Goal: Communication & Community: Answer question/provide support

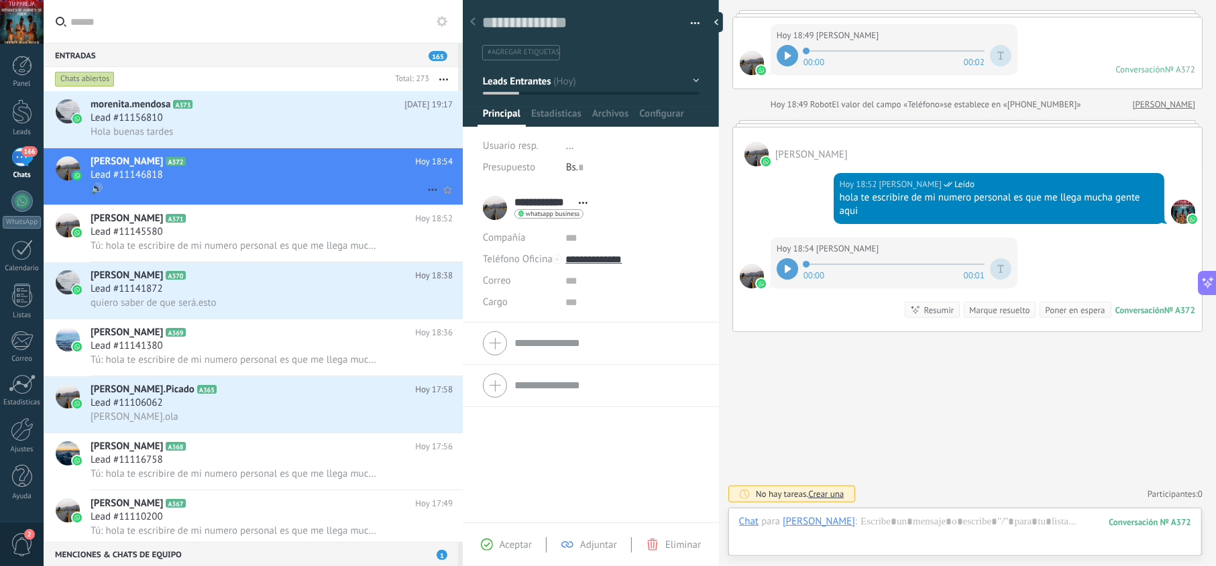
click at [337, 170] on div "Lead #11146818" at bounding box center [272, 174] width 362 height 13
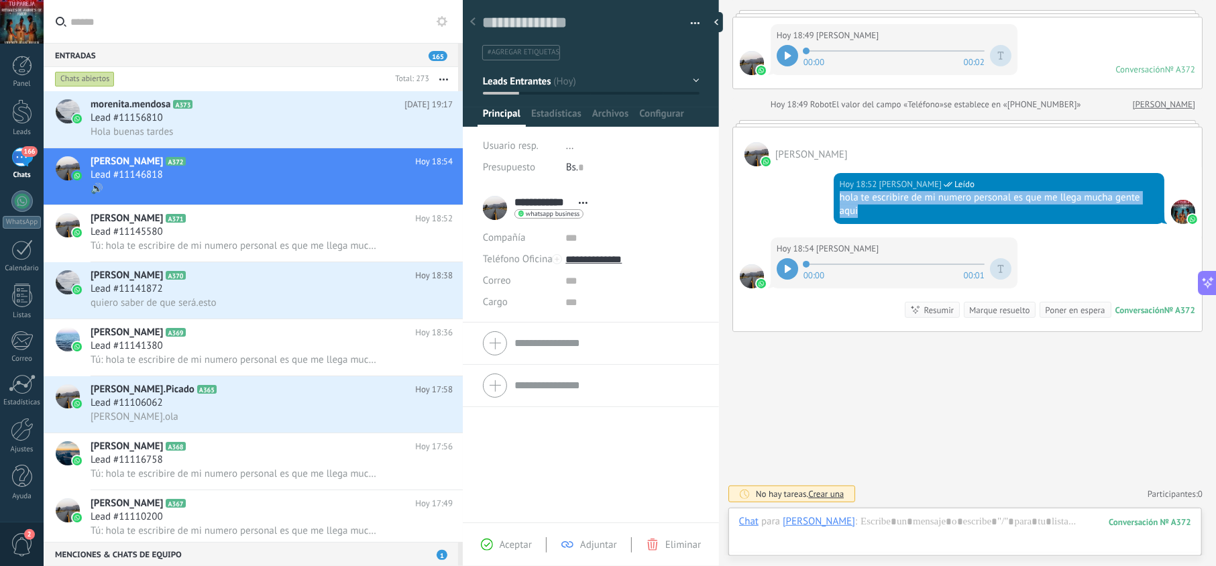
drag, startPoint x: 869, startPoint y: 213, endPoint x: 825, endPoint y: 197, distance: 47.1
click at [825, 197] on div "[DATE] 18:52 [PERSON_NAME] Leído hola te escribire de mi numero personal es que…" at bounding box center [967, 201] width 469 height 71
copy div "hola te escribire de mi numero personal es que me llega mucha gente aqui"
click at [248, 125] on div "Hola buenas tardes" at bounding box center [272, 132] width 362 height 14
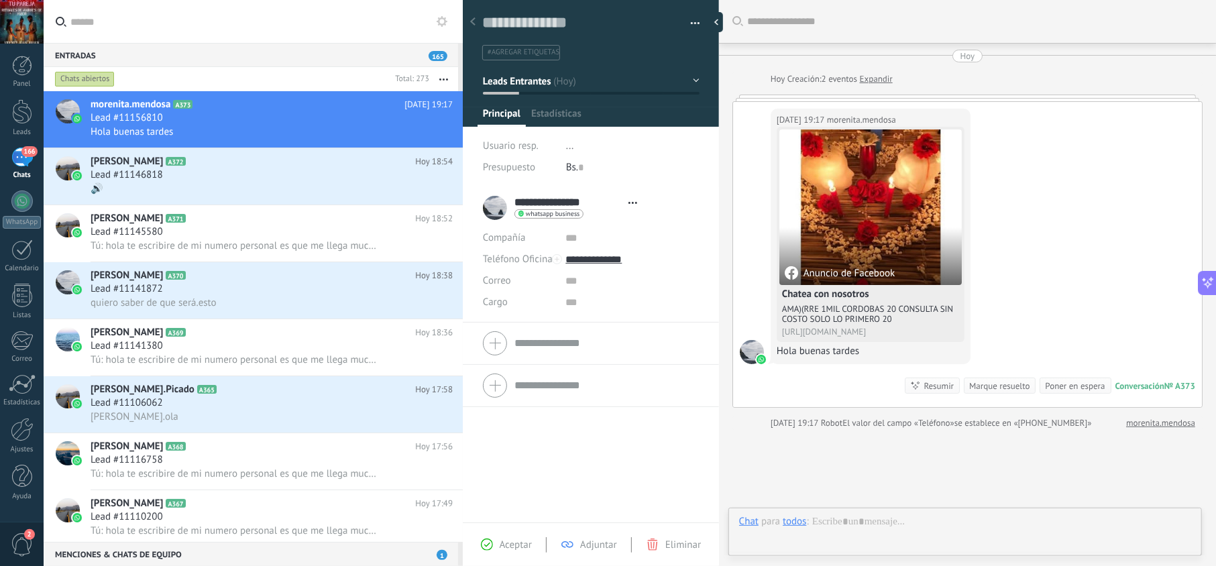
scroll to position [19, 0]
click at [526, 543] on span "Aceptar" at bounding box center [516, 545] width 32 height 13
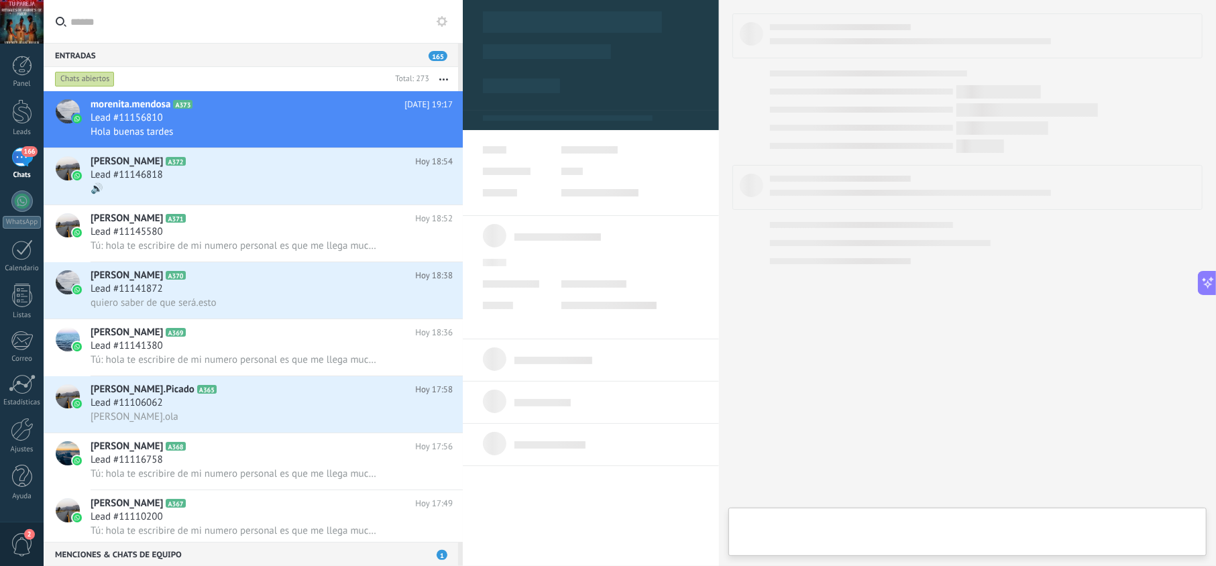
type textarea "**********"
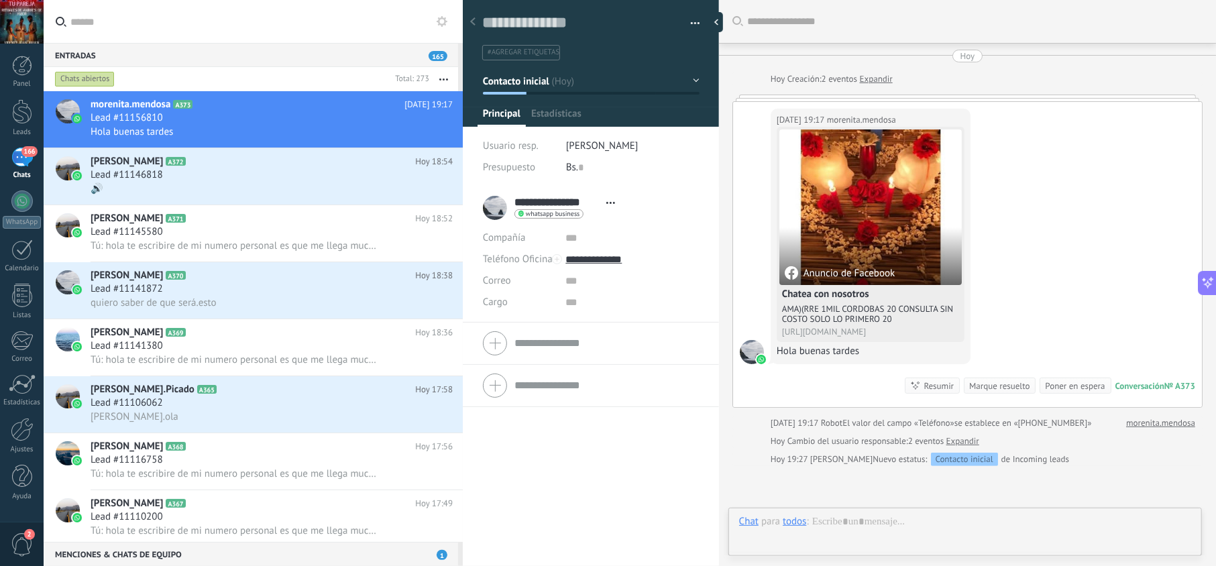
scroll to position [19, 0]
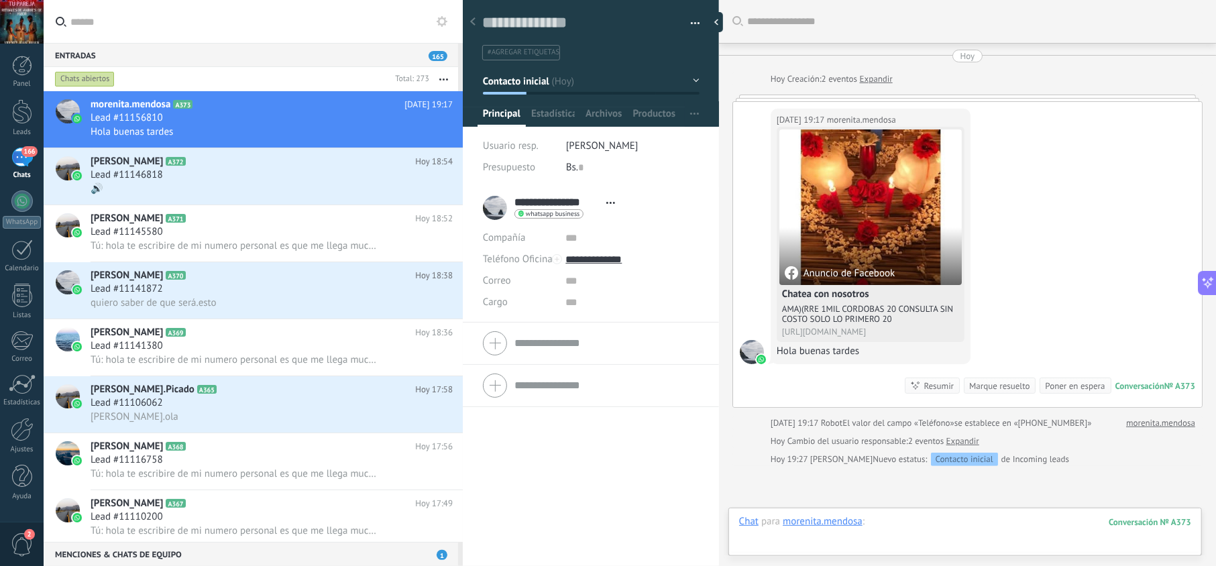
click at [881, 521] on div at bounding box center [965, 535] width 452 height 40
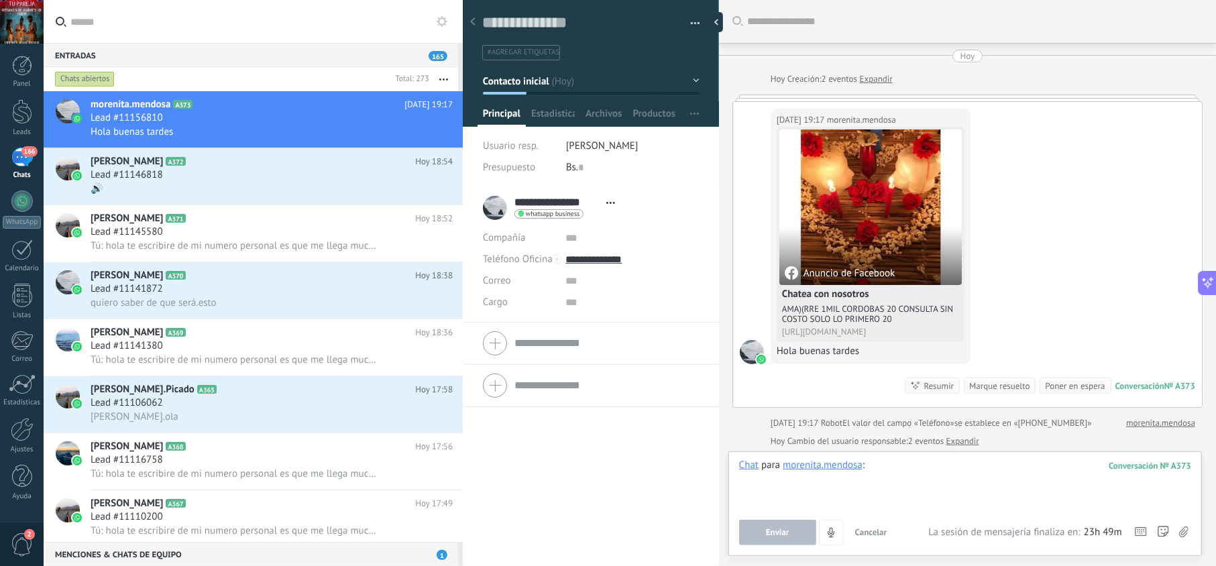
paste div
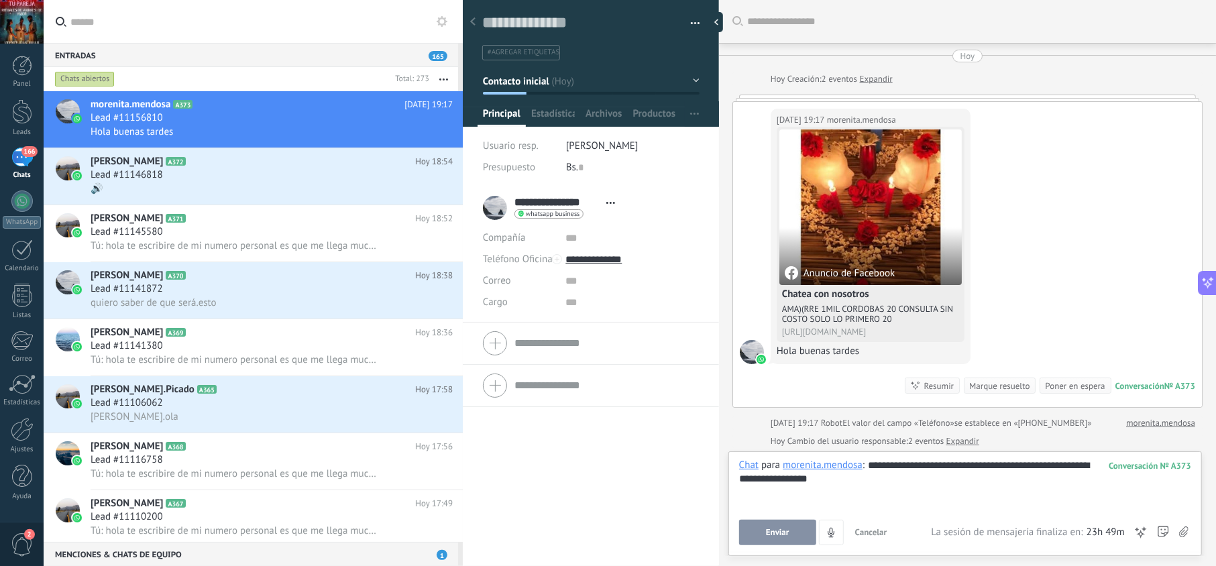
click at [784, 533] on span "Enviar" at bounding box center [777, 532] width 23 height 9
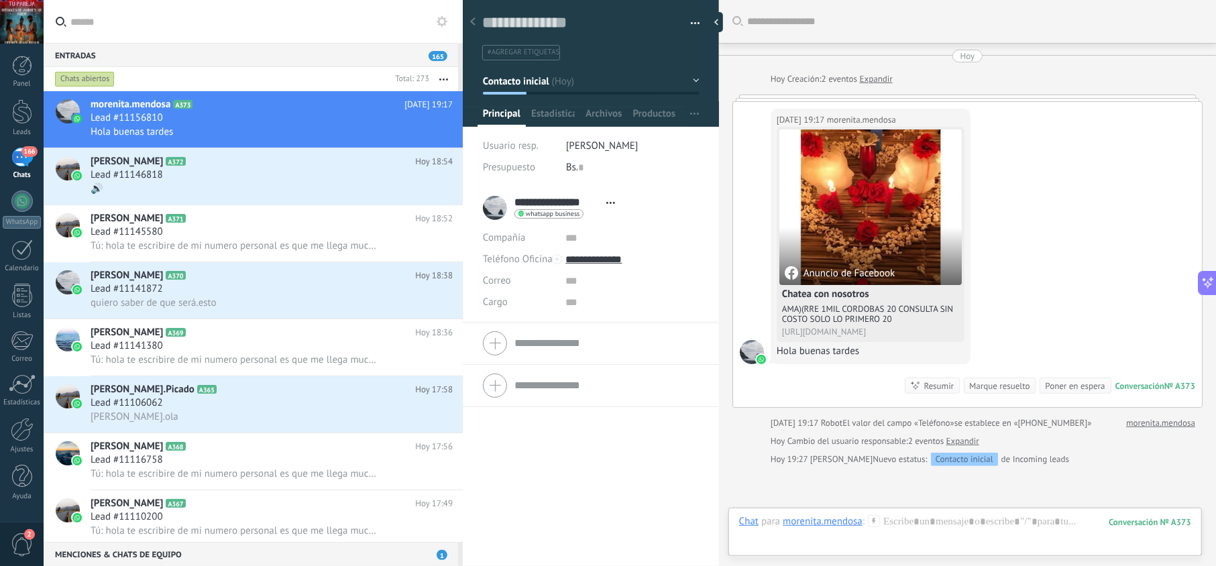
scroll to position [97, 0]
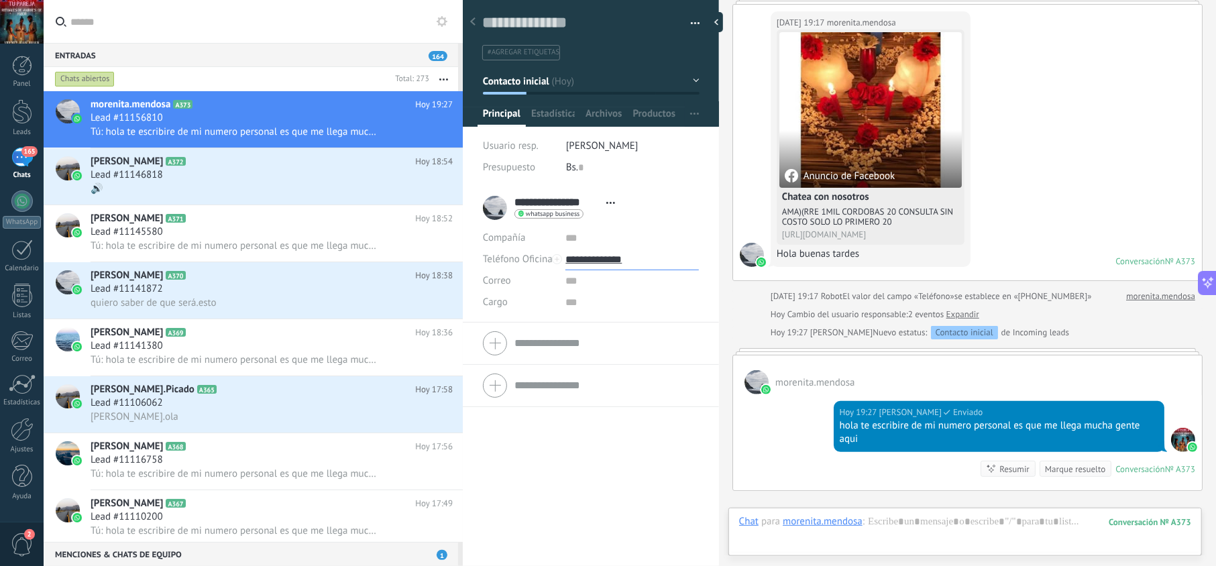
click at [580, 262] on input "**********" at bounding box center [631, 259] width 133 height 21
type input "**********"
click at [599, 328] on div "Copiar" at bounding box center [631, 328] width 131 height 23
